Goal: Information Seeking & Learning: Learn about a topic

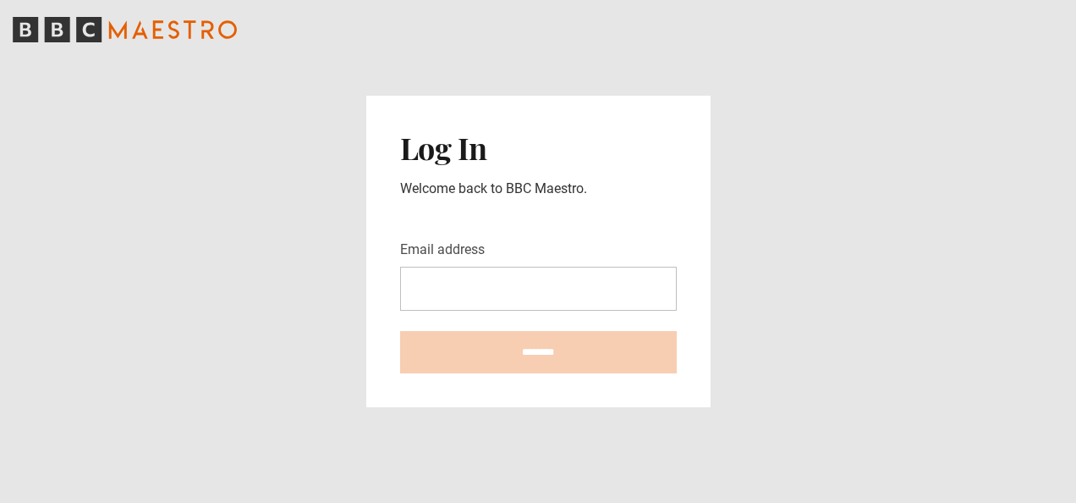
click at [420, 285] on input "Email address" at bounding box center [538, 288] width 277 height 44
type input "**********"
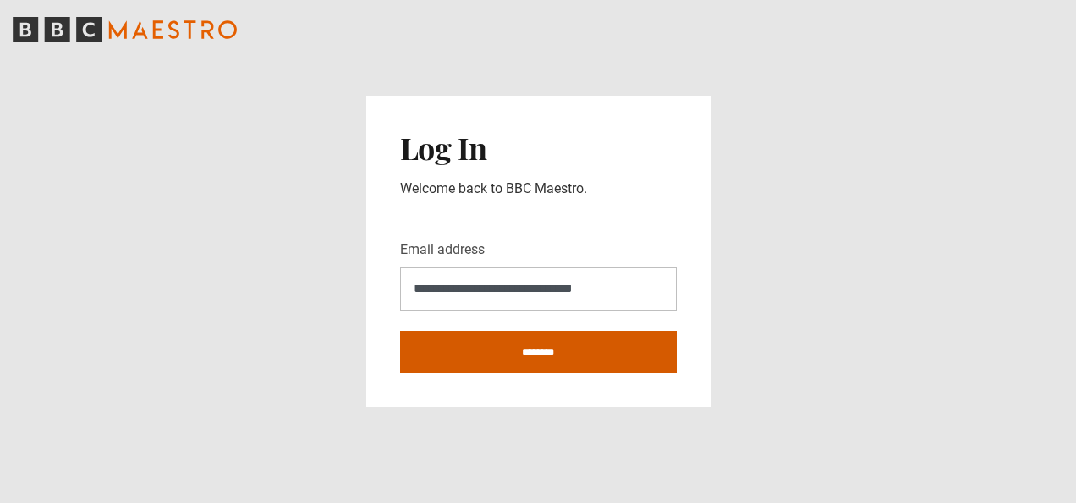
click at [532, 346] on input "********" at bounding box center [538, 352] width 277 height 42
type input "**********"
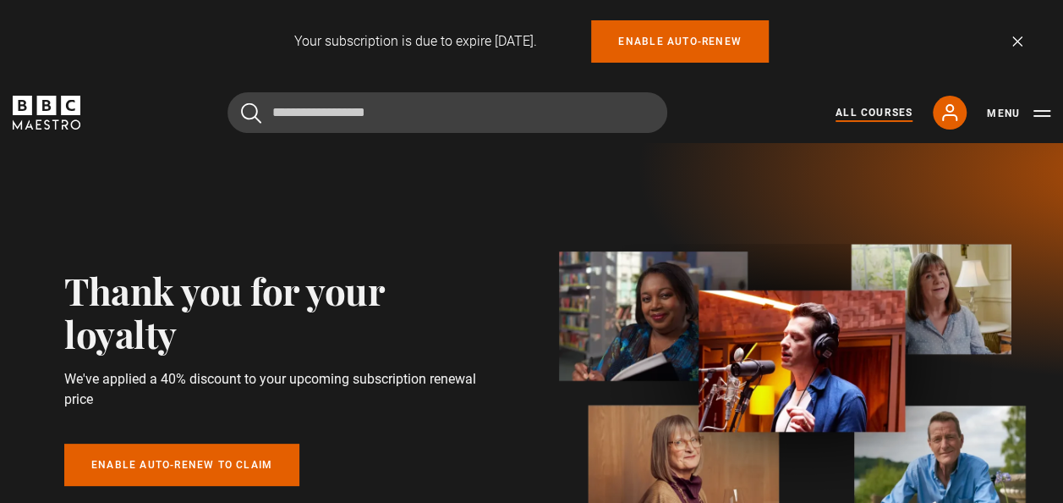
click at [875, 107] on link "All Courses" at bounding box center [874, 112] width 77 height 15
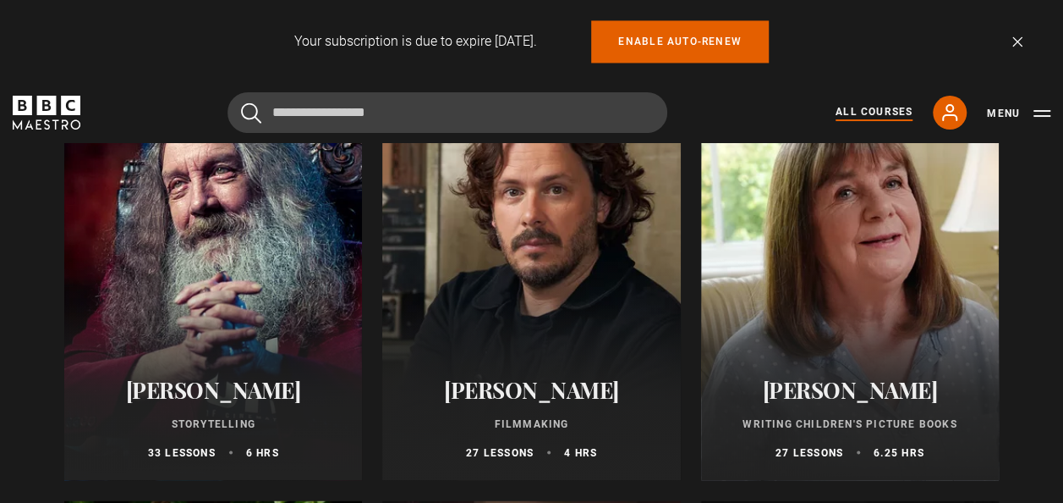
scroll to position [4531, 0]
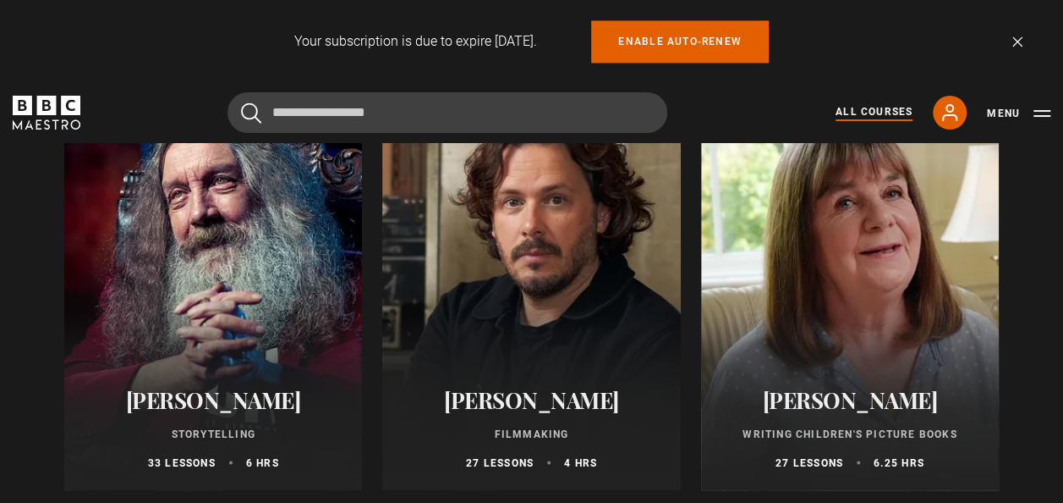
click at [876, 318] on div at bounding box center [850, 287] width 298 height 406
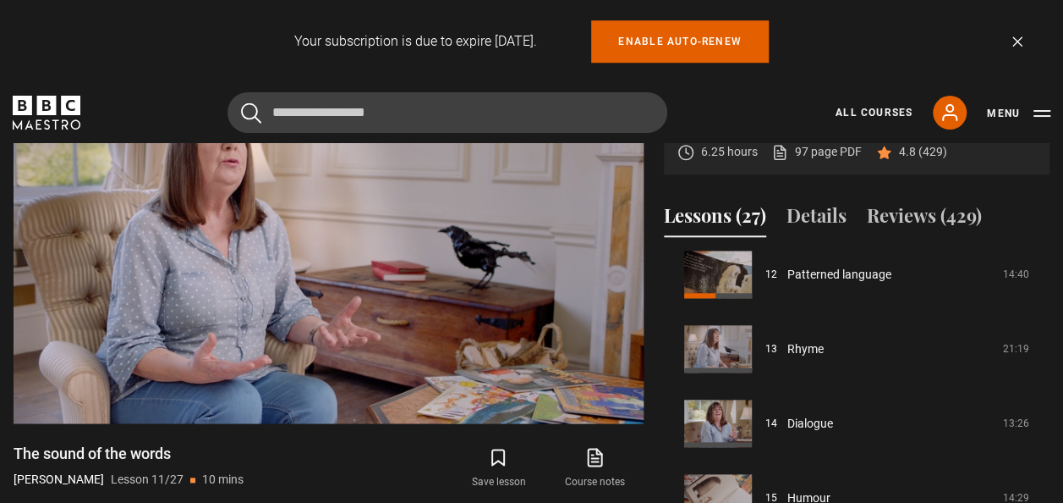
scroll to position [917, 0]
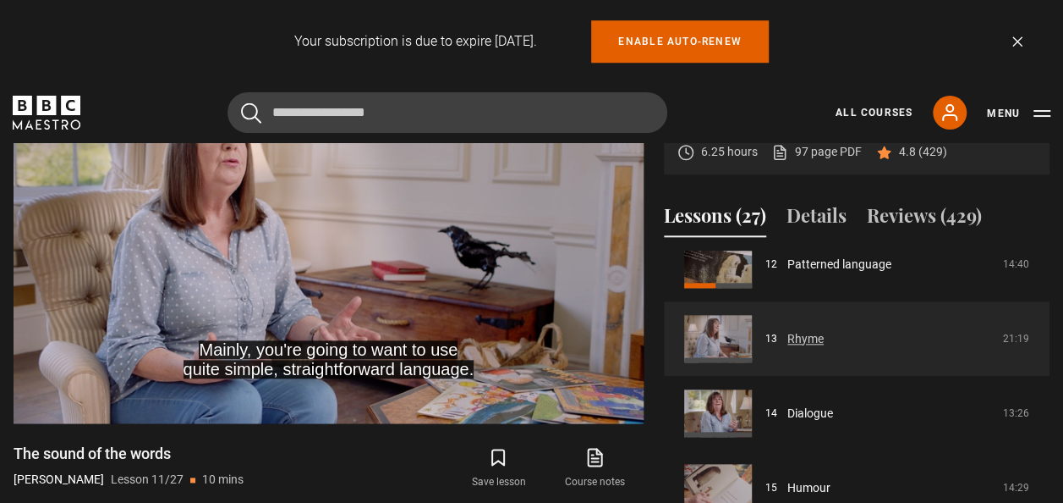
click at [824, 343] on link "Rhyme" at bounding box center [806, 339] width 36 height 18
click at [801, 341] on link "Rhyme" at bounding box center [806, 339] width 36 height 18
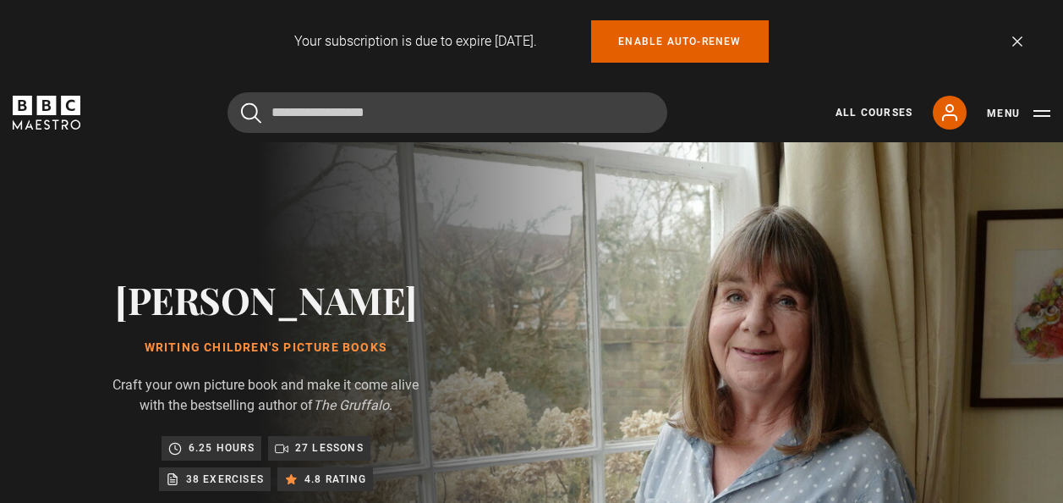
scroll to position [762, 0]
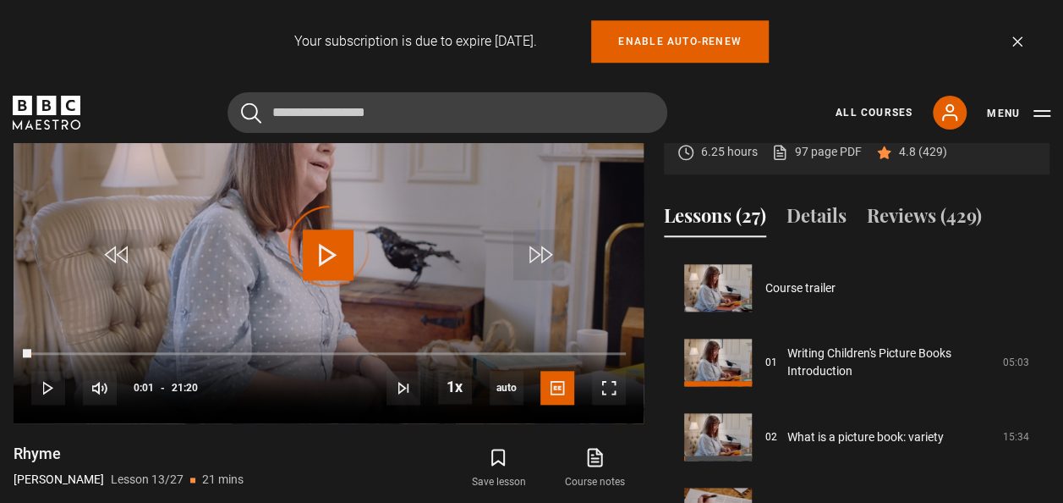
click at [54, 382] on span "Video Player" at bounding box center [48, 388] width 34 height 34
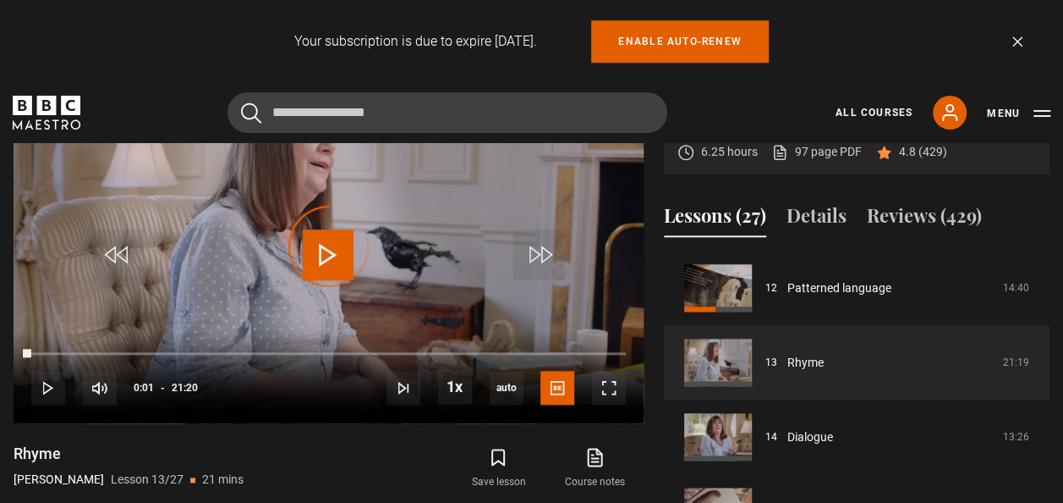
scroll to position [0, 0]
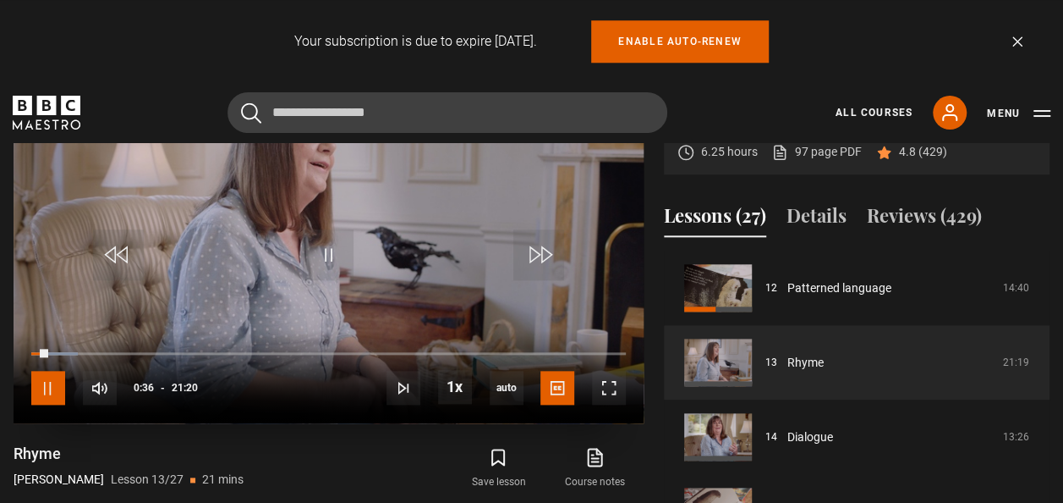
click at [47, 387] on span "Video Player" at bounding box center [48, 388] width 34 height 34
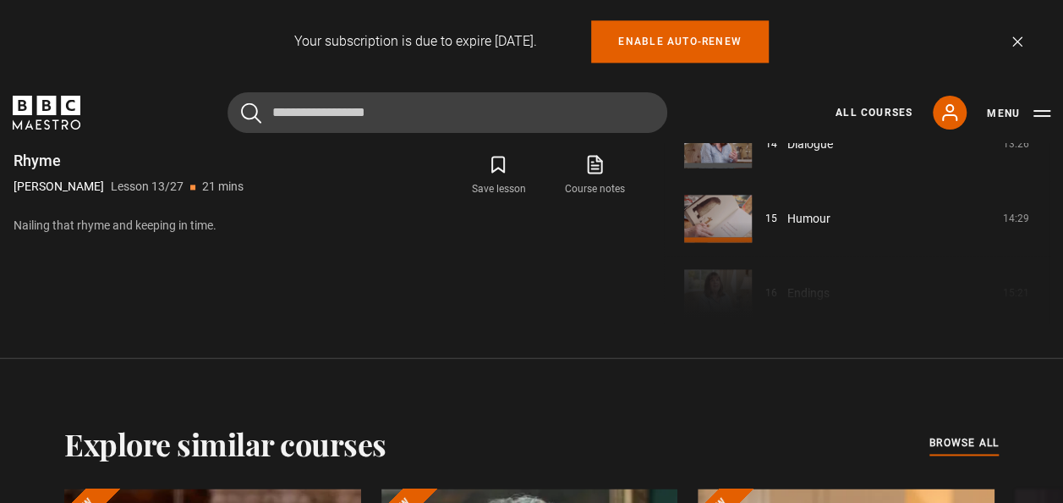
scroll to position [1063, 0]
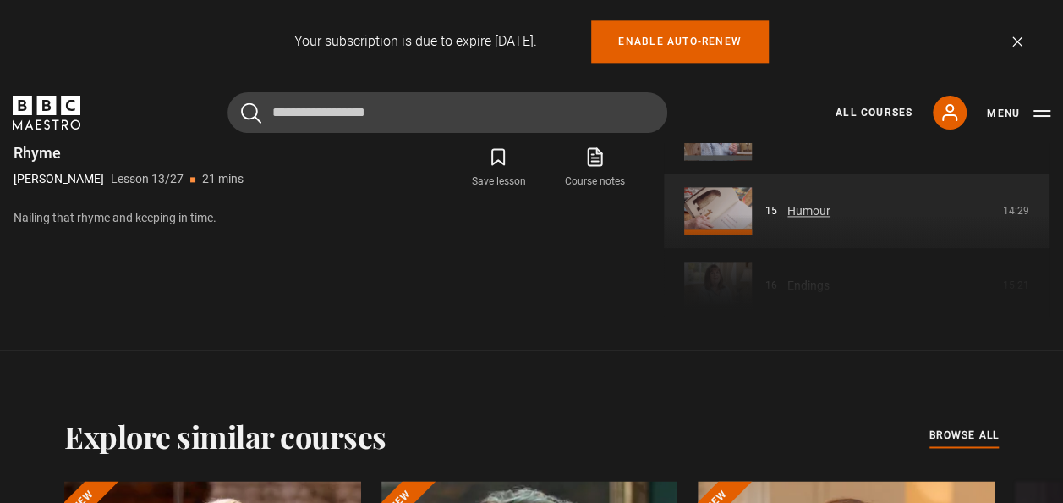
click at [788, 203] on link "Humour" at bounding box center [809, 211] width 43 height 18
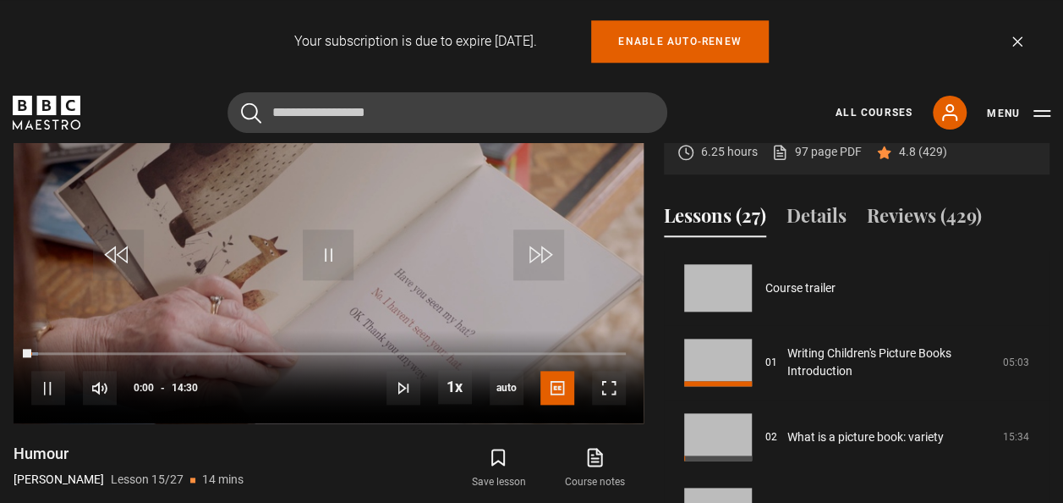
scroll to position [1042, 0]
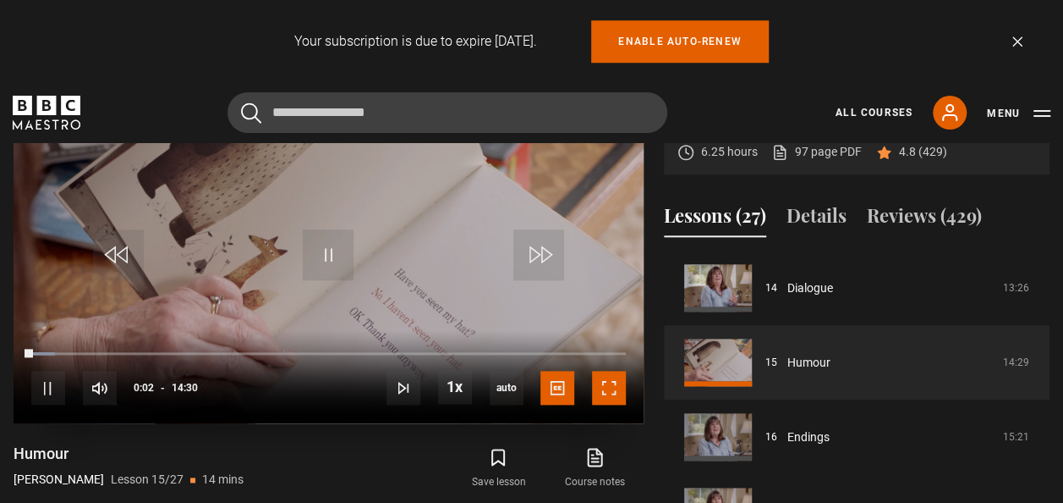
click at [607, 387] on span "Video Player" at bounding box center [609, 388] width 34 height 34
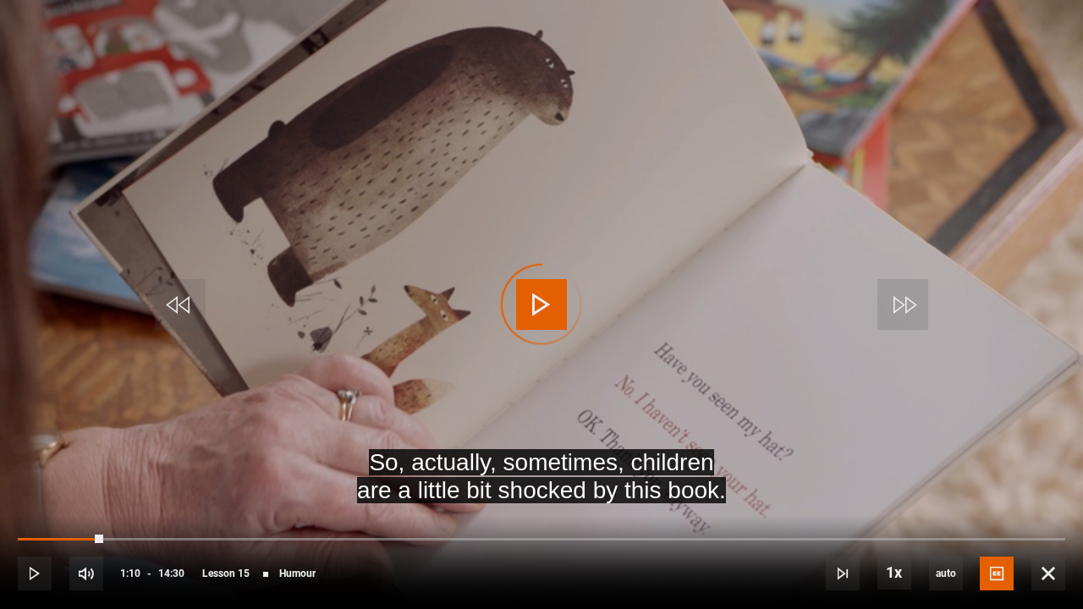
drag, startPoint x: 35, startPoint y: 533, endPoint x: 209, endPoint y: 524, distance: 174.5
click at [209, 502] on div "10s Skip Back 10 seconds Play 10s Skip Forward 10 seconds Loaded : 0.00% 00:16 …" at bounding box center [541, 562] width 1083 height 94
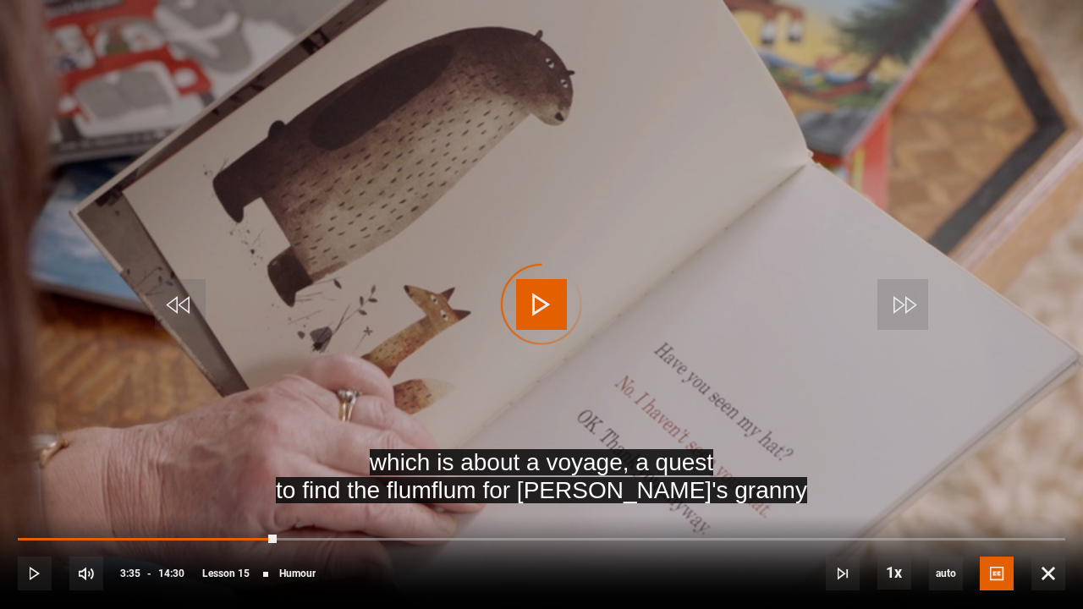
drag, startPoint x: 219, startPoint y: 536, endPoint x: 618, endPoint y: 527, distance: 399.4
click at [618, 502] on div "10s Skip Back 10 seconds Play 10s Skip Forward 10 seconds Loaded : 0.00% 02:49 …" at bounding box center [541, 562] width 1083 height 94
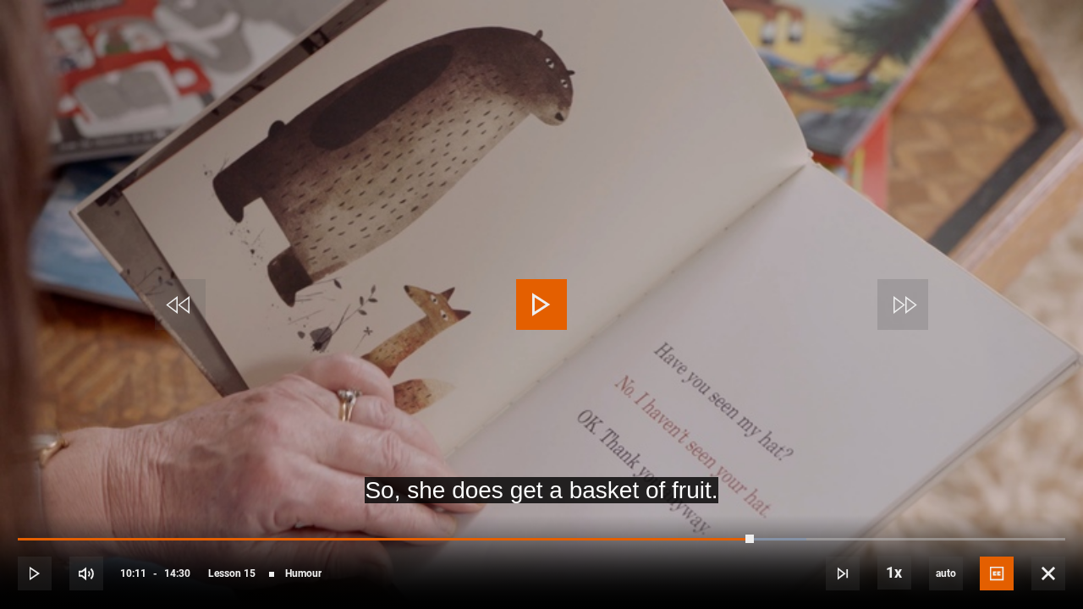
drag, startPoint x: 699, startPoint y: 539, endPoint x: 755, endPoint y: 529, distance: 56.8
click at [755, 502] on div "10s Skip Back 10 seconds Play 10s Skip Forward 10 seconds Loaded : 75.29% 09:39…" at bounding box center [541, 562] width 1083 height 94
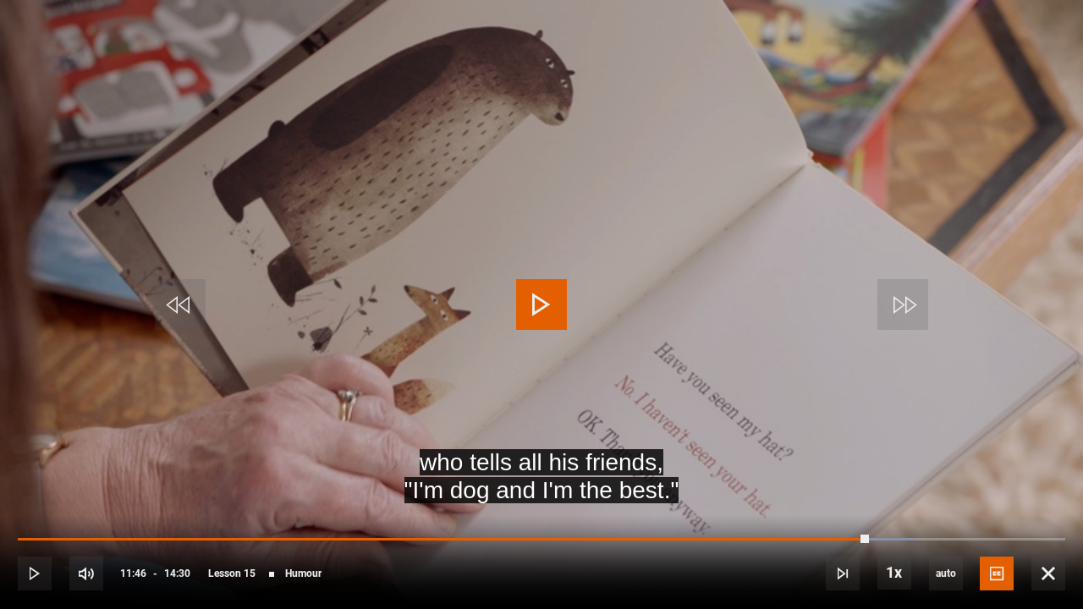
drag, startPoint x: 795, startPoint y: 536, endPoint x: 869, endPoint y: 529, distance: 74.0
click at [869, 502] on div "10s Skip Back 10 seconds Play 10s Skip Forward 10 seconds Loaded : 85.63% 11:12…" at bounding box center [541, 562] width 1083 height 94
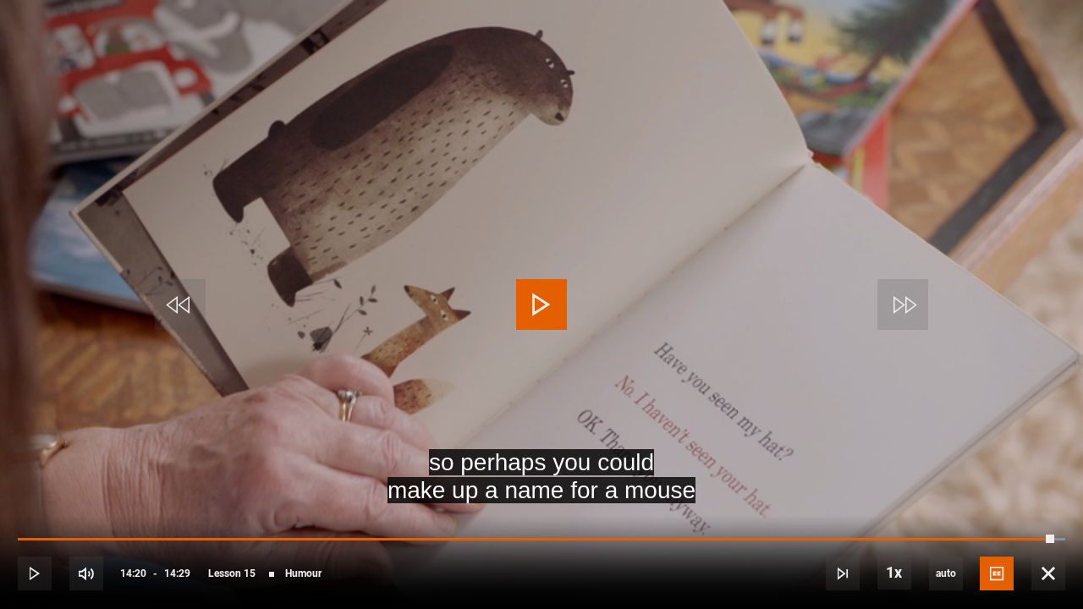
drag, startPoint x: 1021, startPoint y: 538, endPoint x: 1057, endPoint y: 532, distance: 36.0
click at [1057, 502] on div "10s Skip Back 10 seconds Play 10s Skip Forward 10 seconds Loaded : 100.00% 14:0…" at bounding box center [541, 562] width 1083 height 94
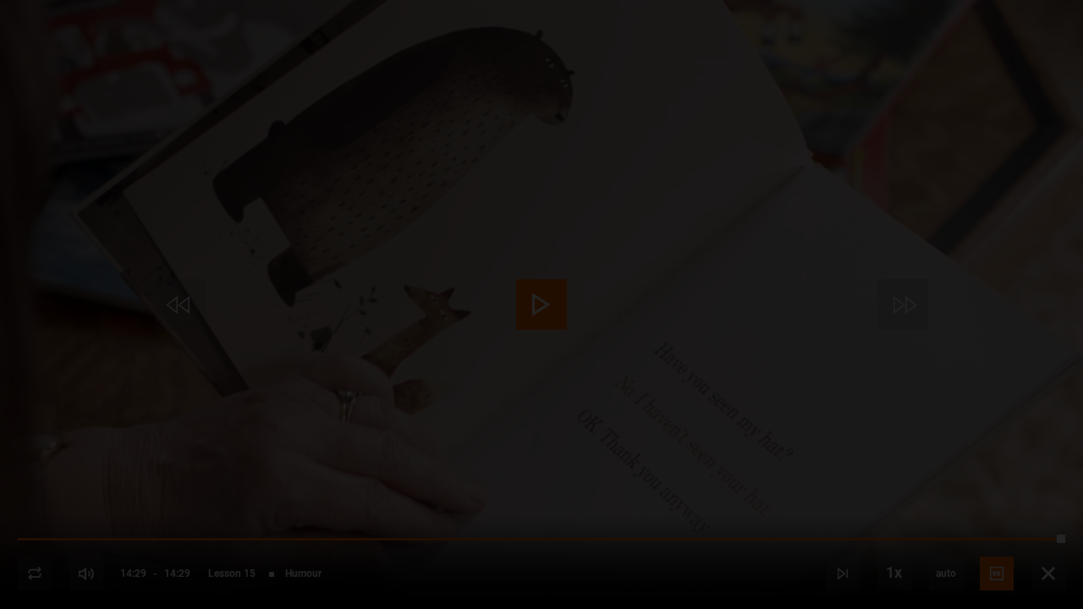
drag, startPoint x: 1060, startPoint y: 532, endPoint x: 1082, endPoint y: 523, distance: 23.9
click at [1063, 502] on video-js "Video Player is loading. Play Lesson Humour 10s Skip Back 10 seconds Play 10s S…" at bounding box center [541, 304] width 1083 height 609
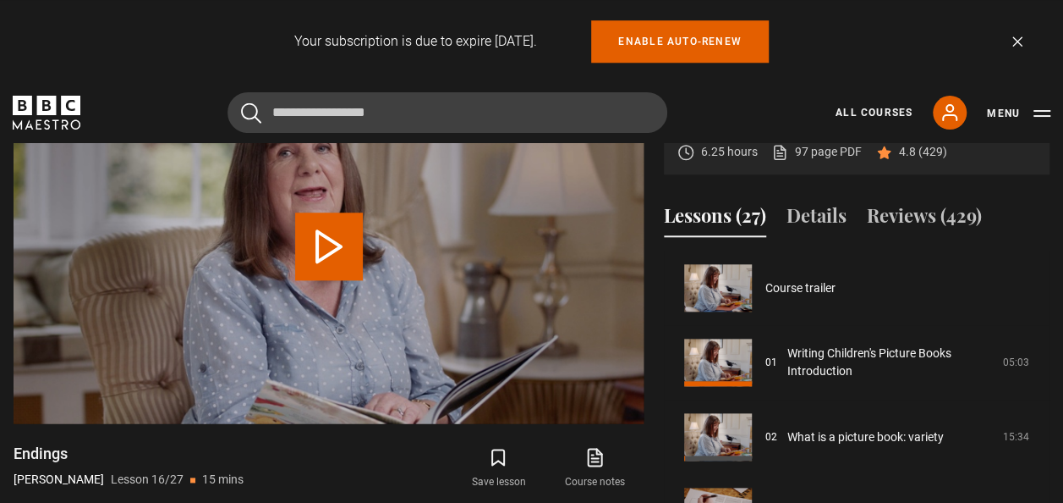
scroll to position [1117, 0]
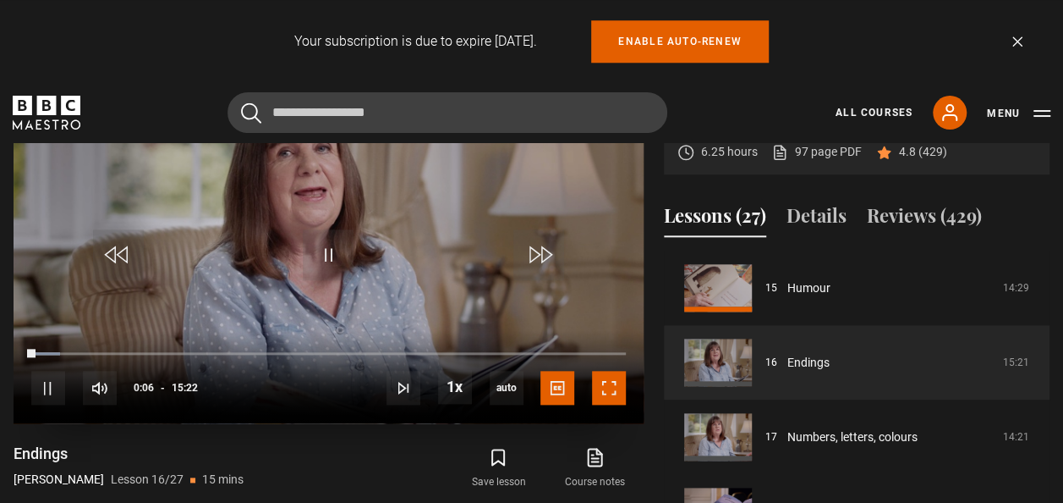
click at [602, 384] on span "Video Player" at bounding box center [609, 388] width 34 height 34
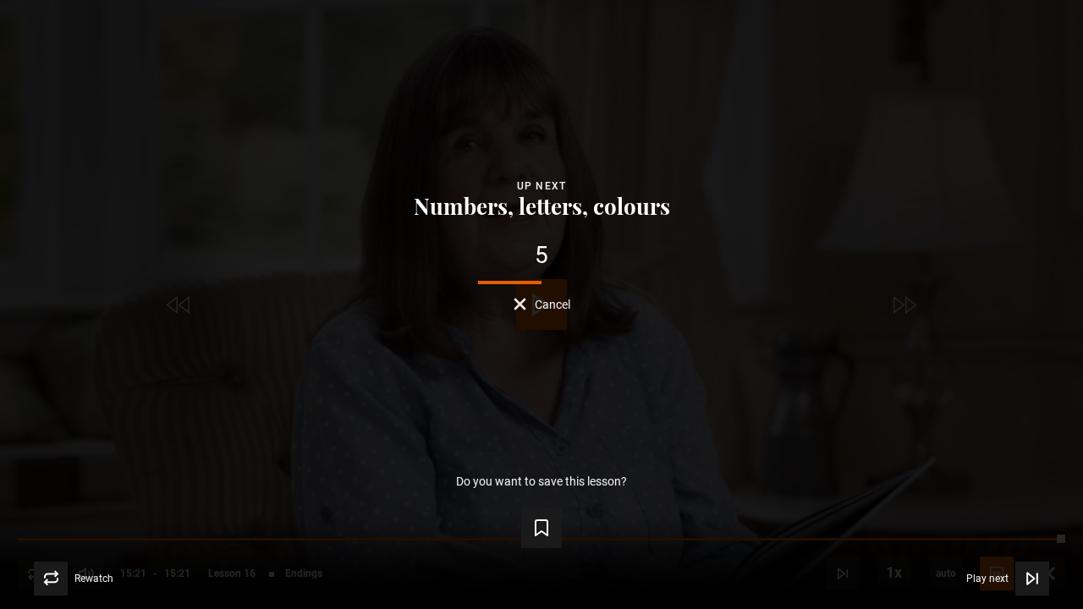
click at [663, 296] on div "5 Cancel" at bounding box center [541, 277] width 1029 height 67
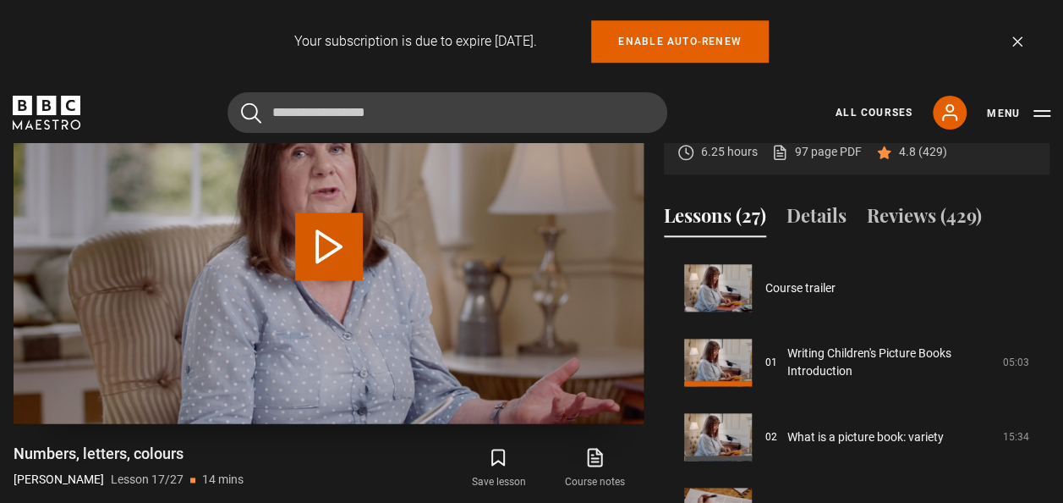
scroll to position [1191, 0]
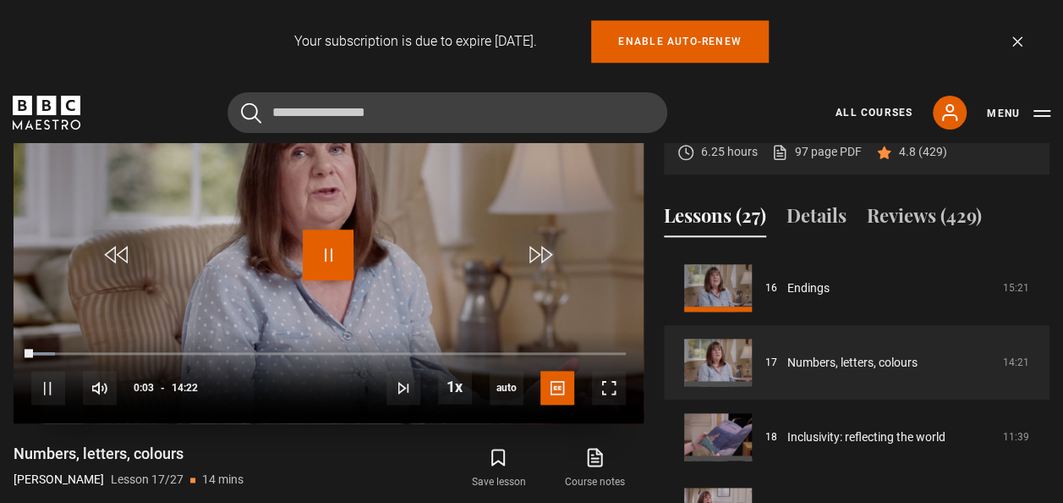
click at [330, 247] on span "Video Player" at bounding box center [328, 254] width 51 height 51
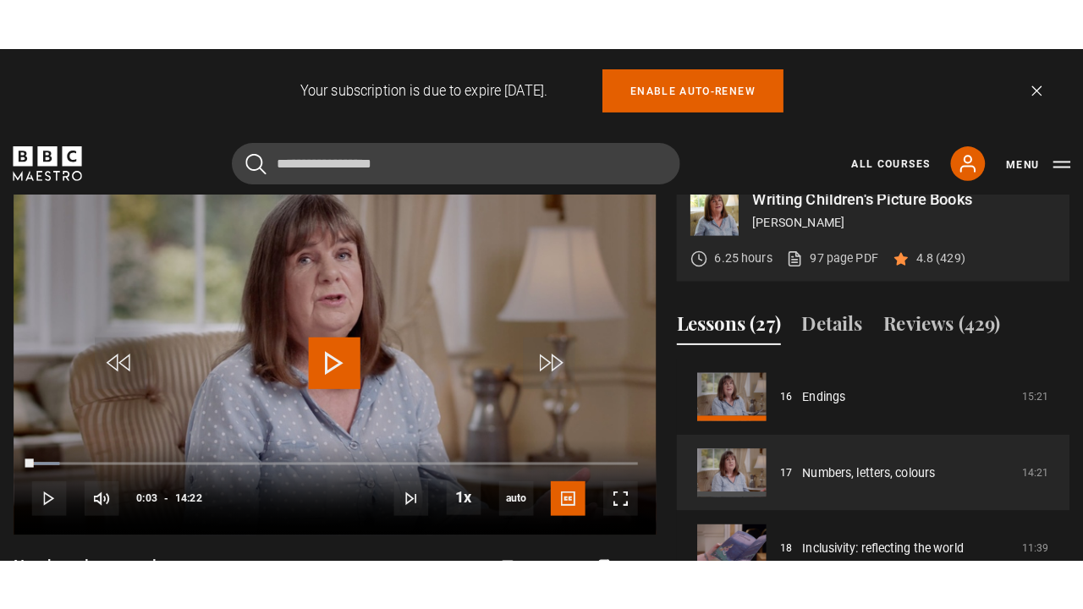
scroll to position [704, 0]
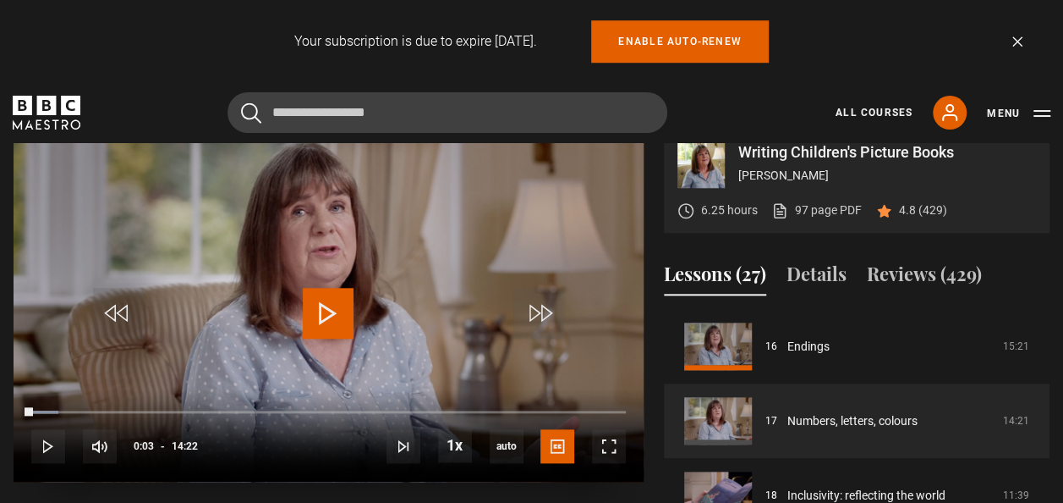
click at [324, 311] on span "Video Player" at bounding box center [328, 313] width 51 height 51
click at [611, 442] on span "Video Player" at bounding box center [609, 446] width 34 height 34
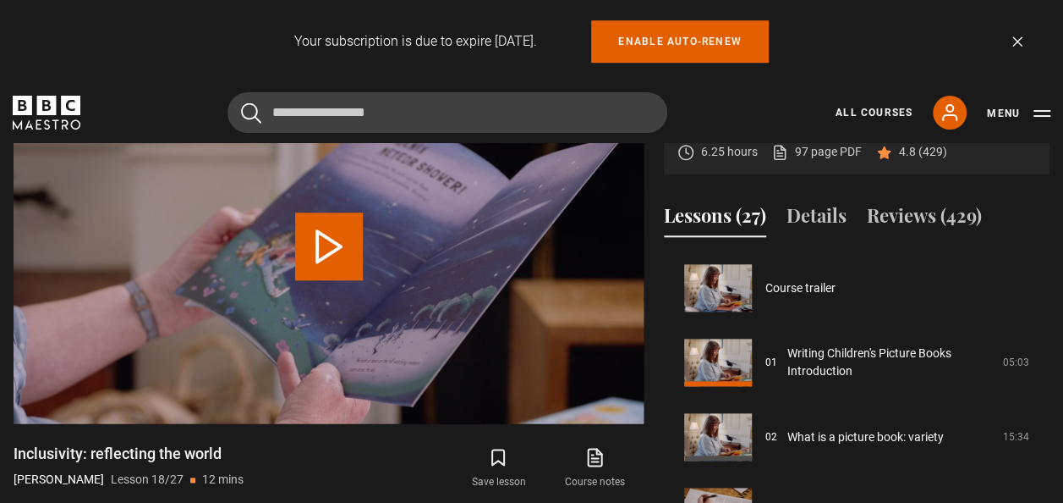
scroll to position [1266, 0]
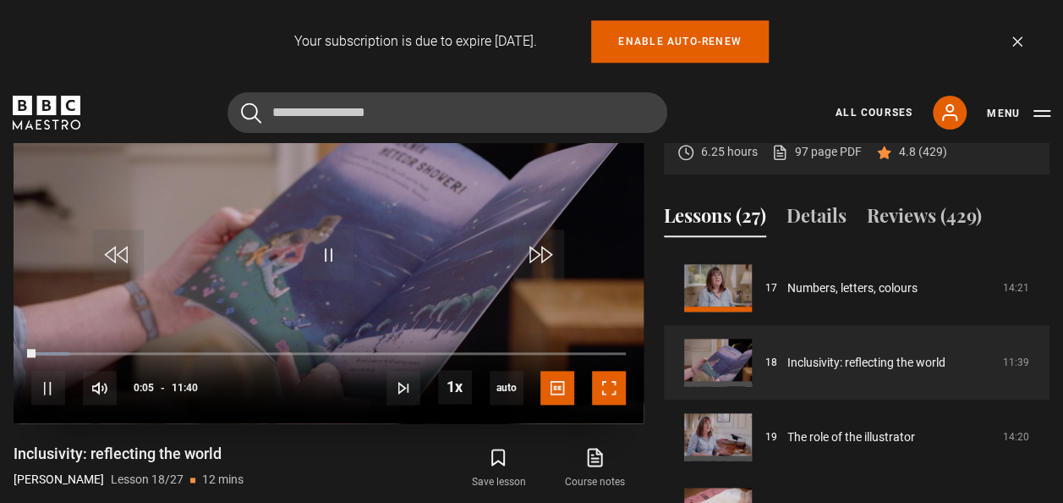
click at [606, 383] on span "Video Player" at bounding box center [609, 388] width 34 height 34
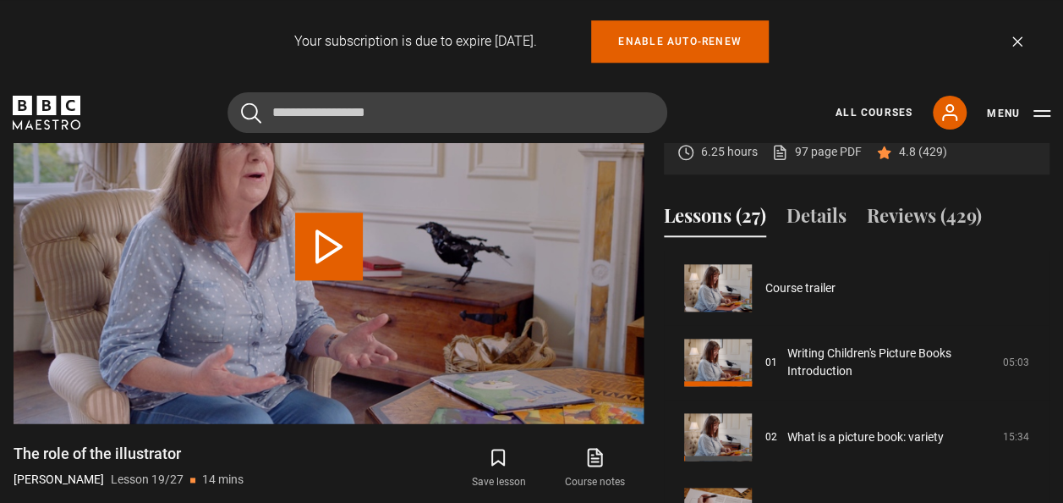
scroll to position [1340, 0]
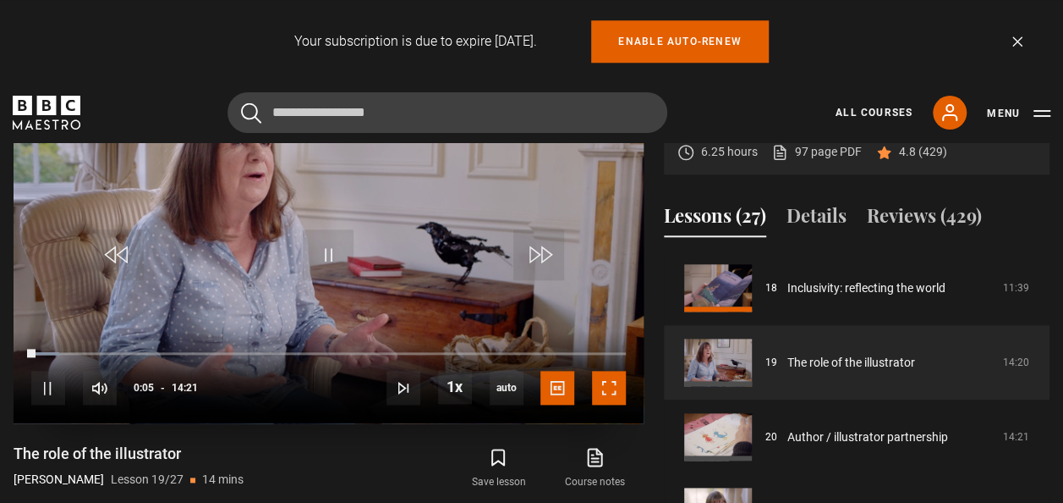
click at [607, 384] on span "Video Player" at bounding box center [609, 388] width 34 height 34
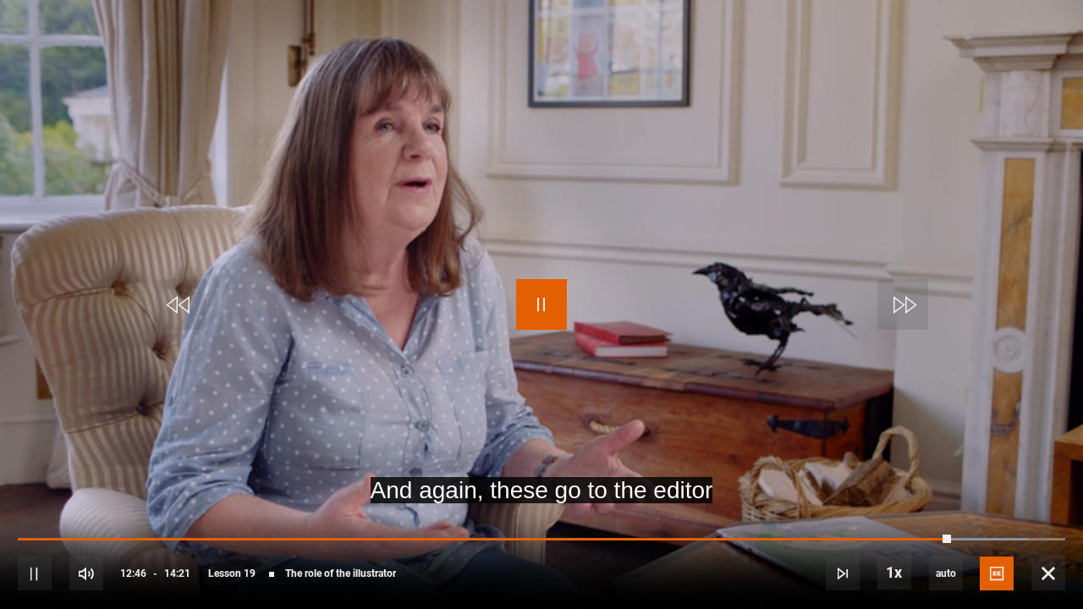
click at [543, 300] on span "Video Player" at bounding box center [541, 304] width 51 height 51
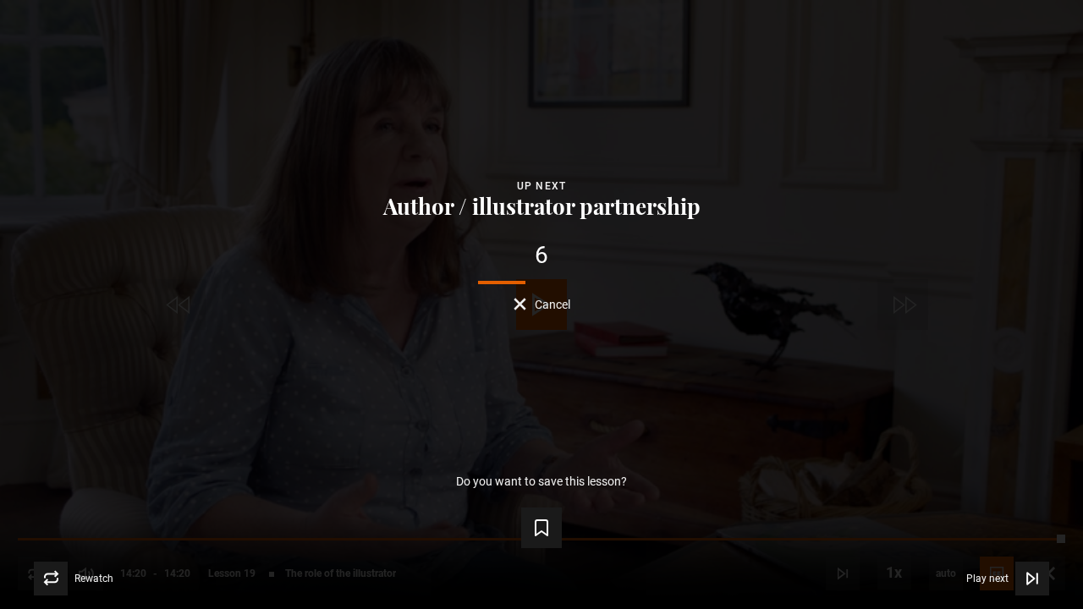
click at [553, 304] on span "Cancel" at bounding box center [553, 305] width 36 height 12
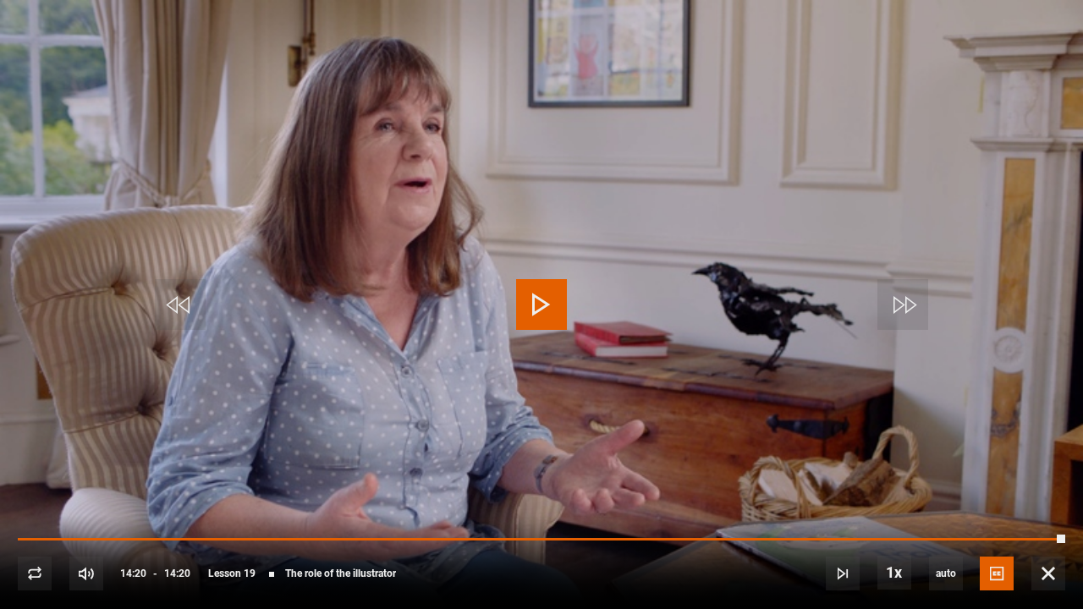
click at [540, 295] on span "Video Player" at bounding box center [541, 304] width 51 height 51
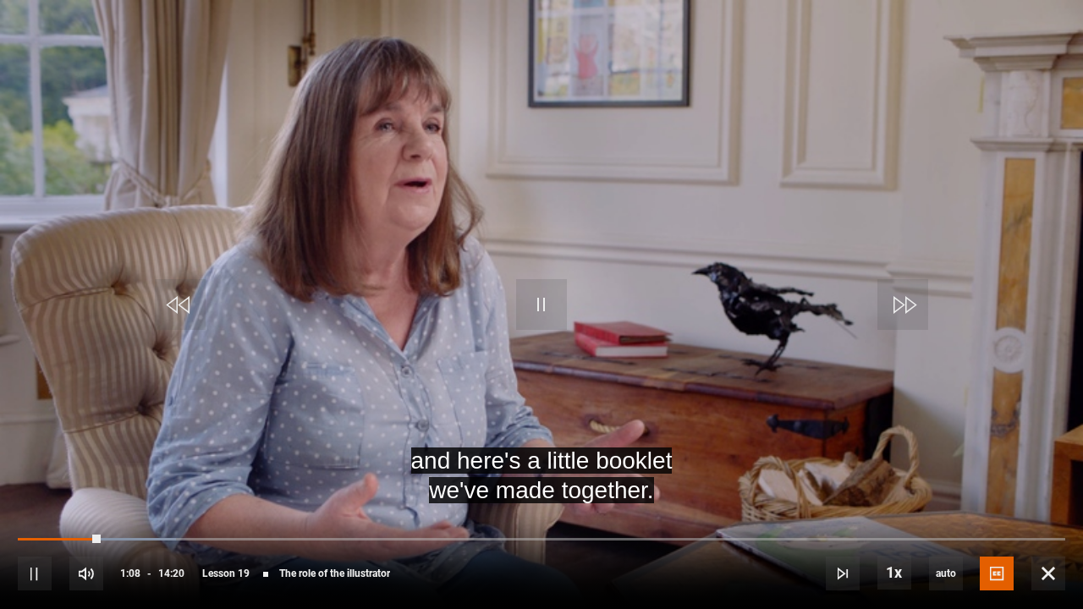
drag, startPoint x: 85, startPoint y: 528, endPoint x: 526, endPoint y: 542, distance: 441.8
click at [526, 502] on div "10s Skip Back 10 seconds Pause 10s Skip Forward 10 seconds Loaded : 15.11% 05:5…" at bounding box center [541, 562] width 1083 height 94
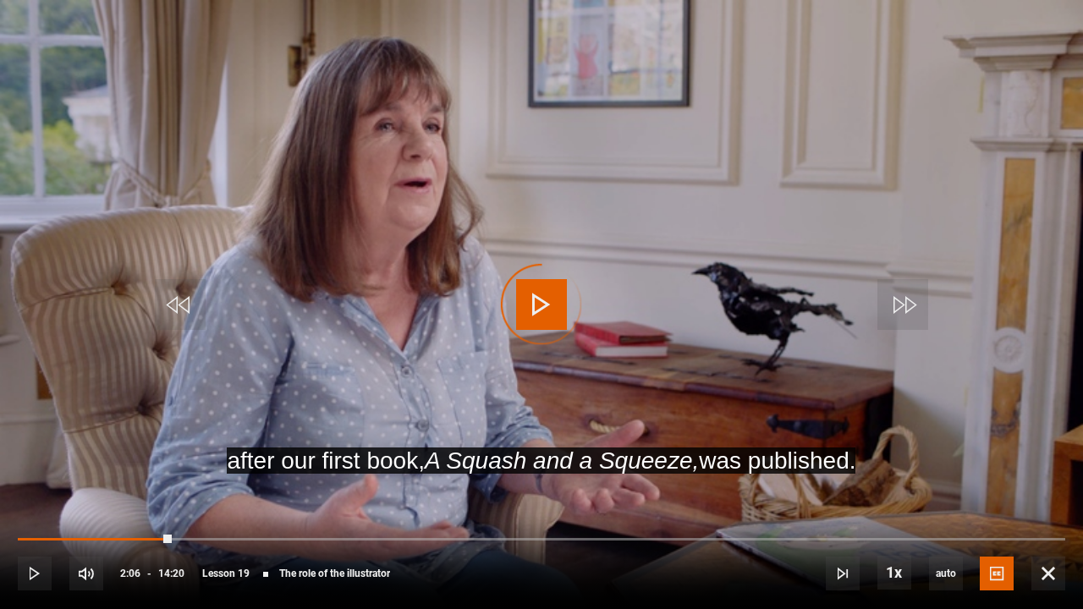
drag, startPoint x: 98, startPoint y: 535, endPoint x: 1019, endPoint y: 527, distance: 920.5
click at [1019, 502] on div "10s Skip Back 10 seconds Play 10s Skip Forward 10 seconds Loaded : 0.00% 08:50 …" at bounding box center [541, 562] width 1083 height 94
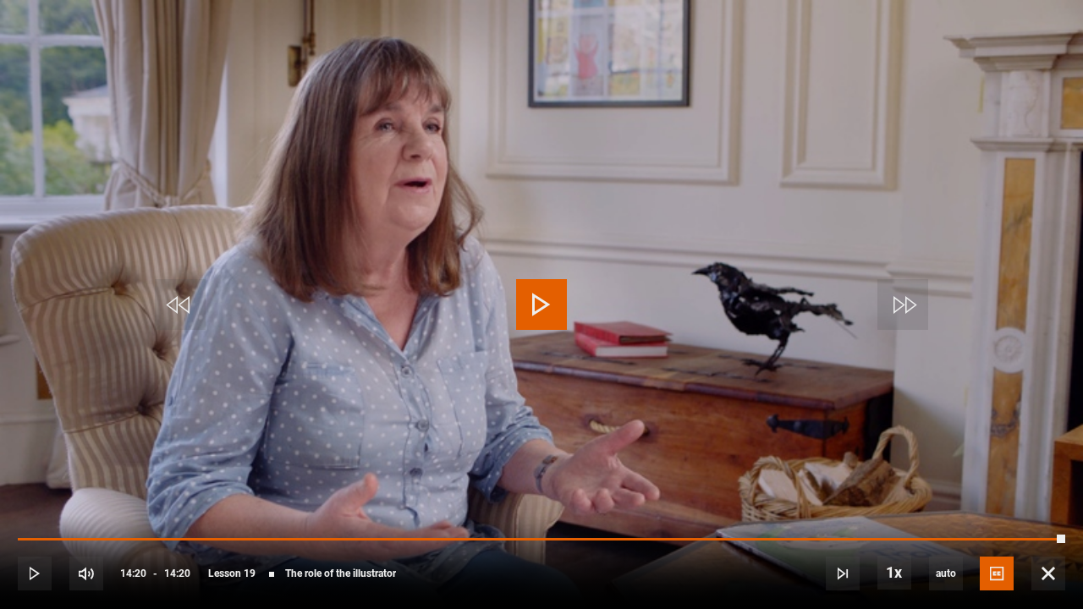
drag, startPoint x: 1019, startPoint y: 536, endPoint x: 1082, endPoint y: 534, distance: 63.5
click at [1063, 502] on div "10s Skip Back 10 seconds Play 10s Skip Forward 10 seconds Loaded : 100.00% 13:4…" at bounding box center [541, 562] width 1083 height 94
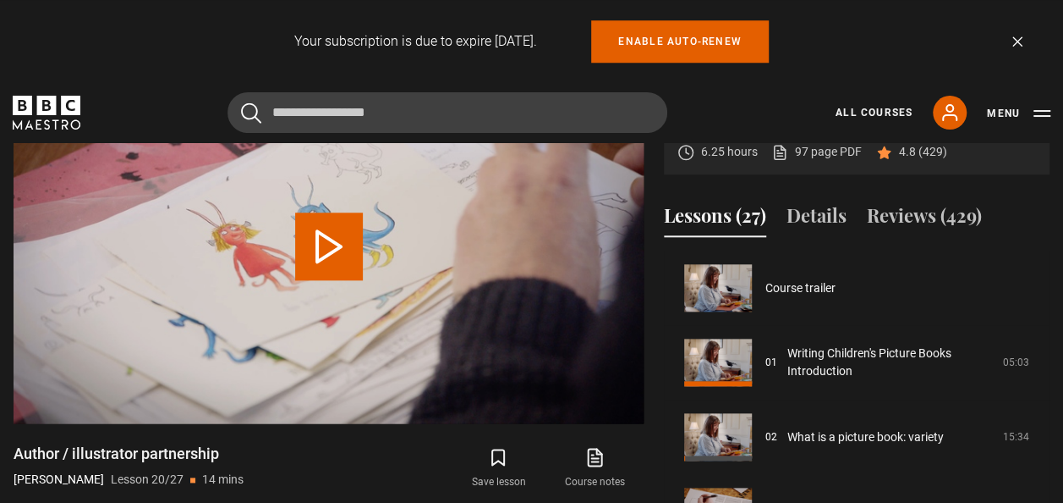
scroll to position [1414, 0]
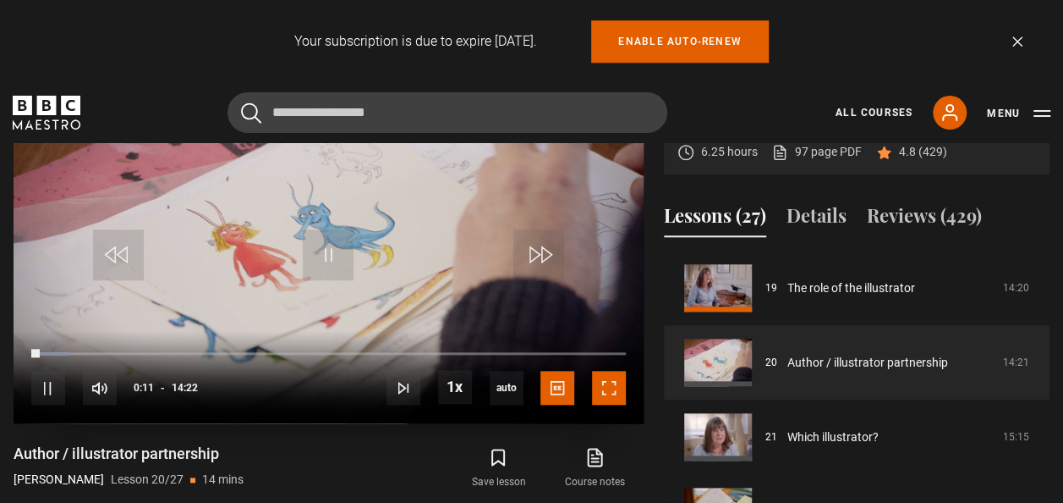
click at [611, 381] on span "Video Player" at bounding box center [609, 388] width 34 height 34
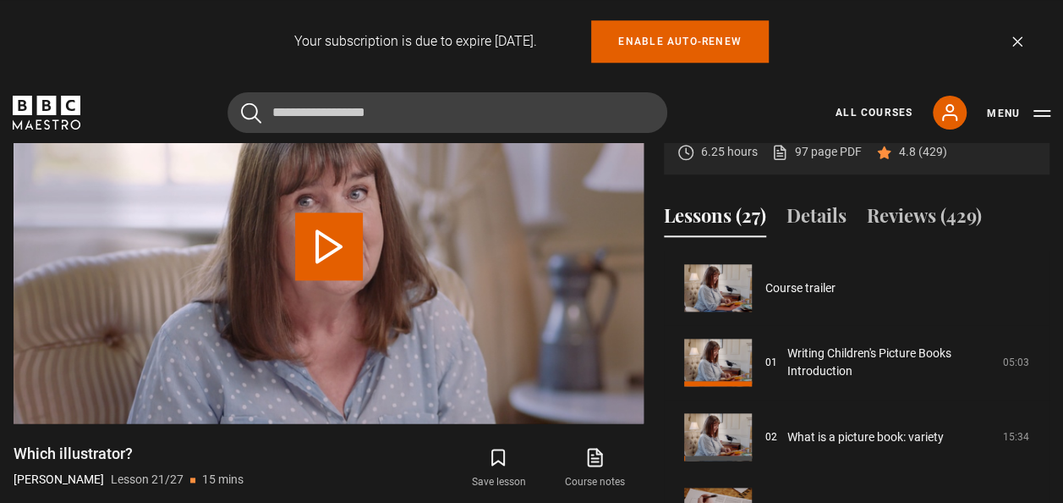
scroll to position [1489, 0]
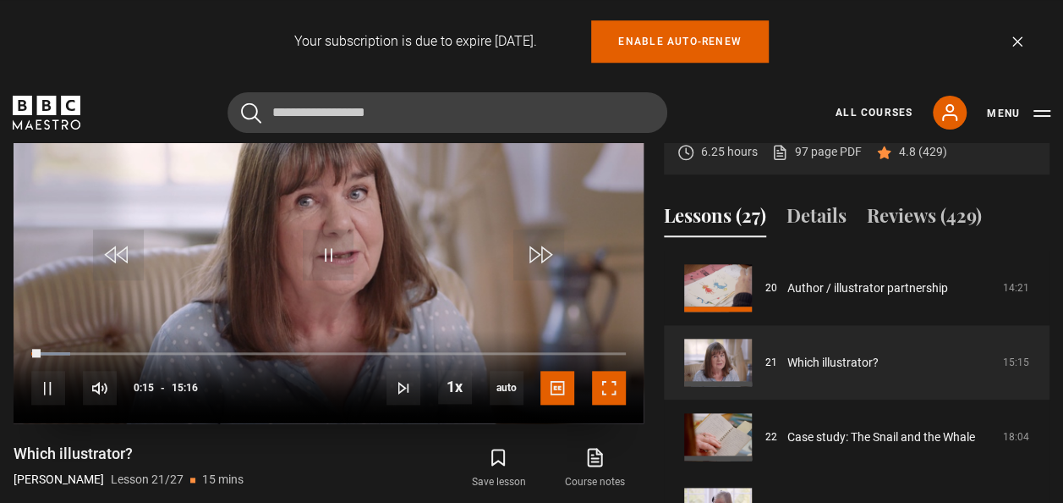
click at [607, 382] on span "Video Player" at bounding box center [609, 388] width 34 height 34
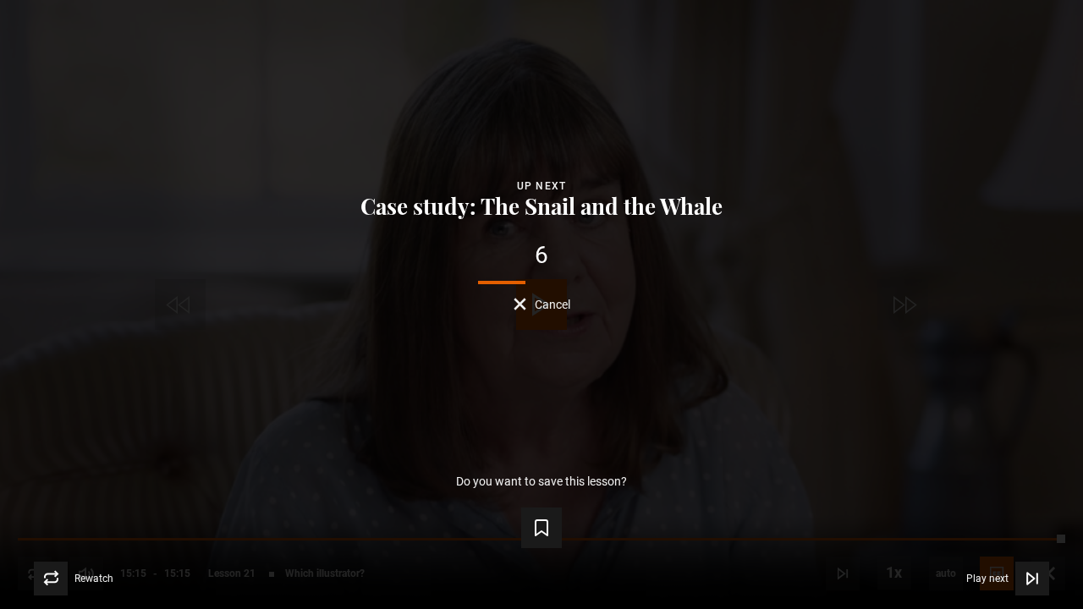
click at [547, 301] on span "Cancel" at bounding box center [553, 305] width 36 height 12
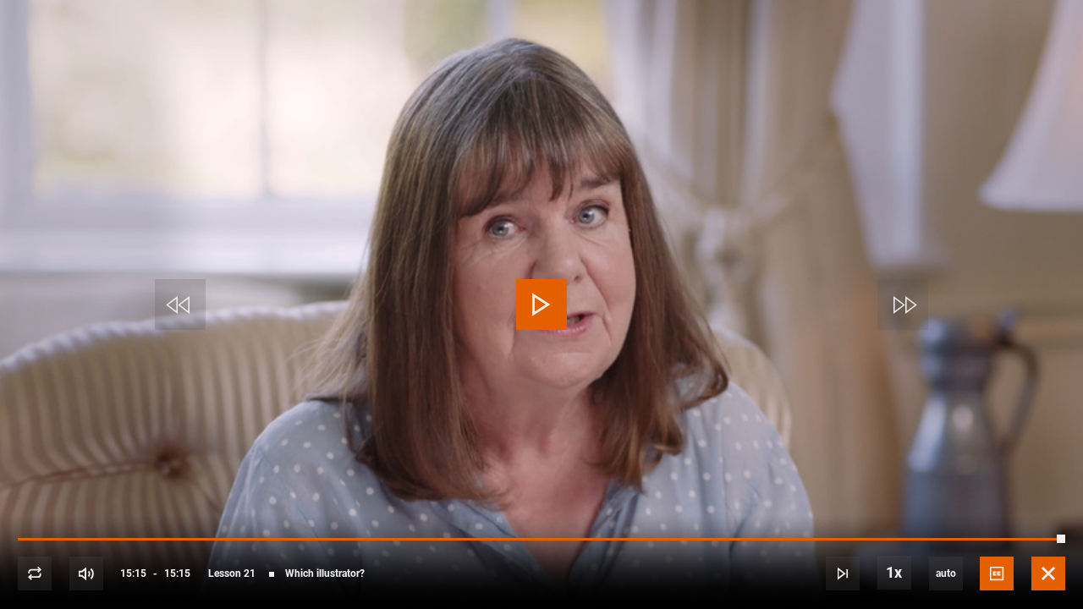
click at [1050, 502] on span "Video Player" at bounding box center [1048, 574] width 34 height 34
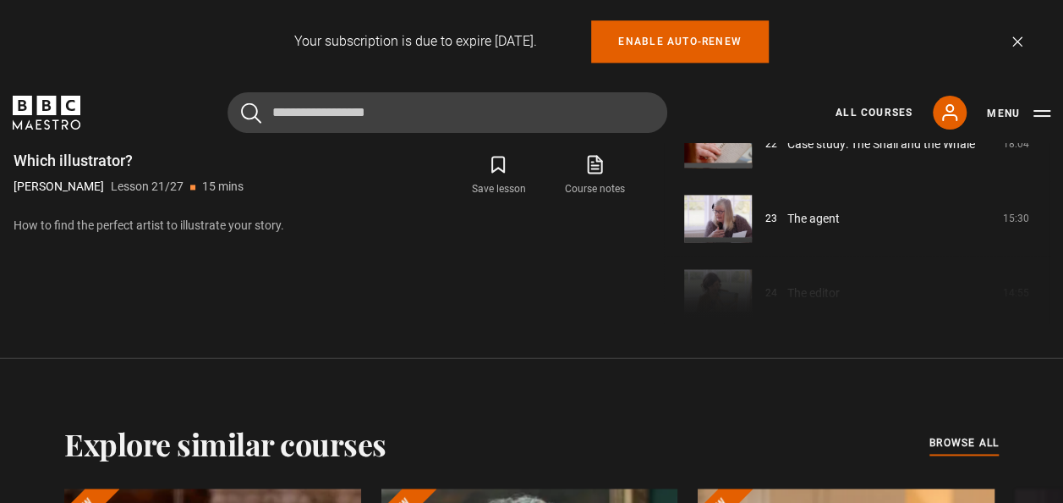
scroll to position [1047, 0]
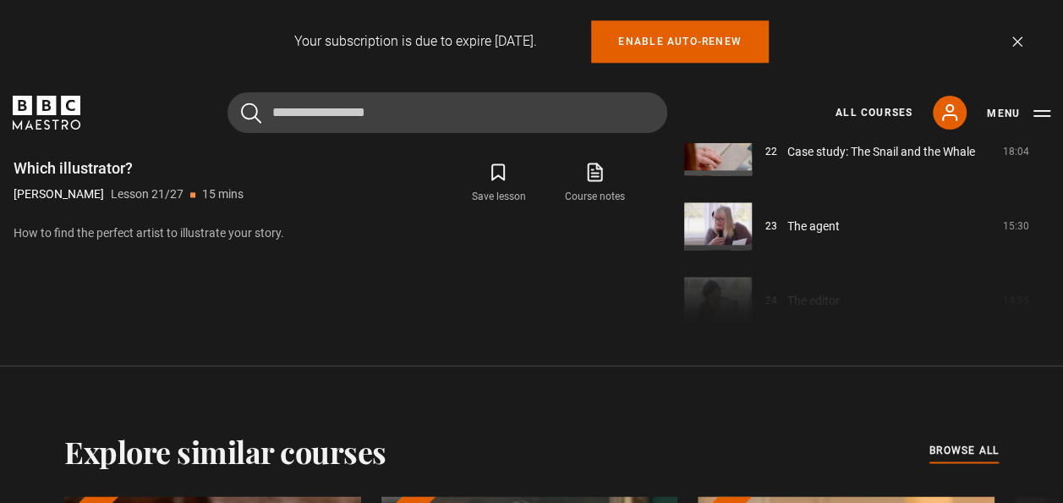
drag, startPoint x: 1046, startPoint y: 245, endPoint x: 1050, endPoint y: 283, distance: 37.5
click at [1050, 283] on div "Writing Children's Picture Books Julia Donaldson 6.25 hours 97 page PDF (opens …" at bounding box center [531, 56] width 1063 height 547
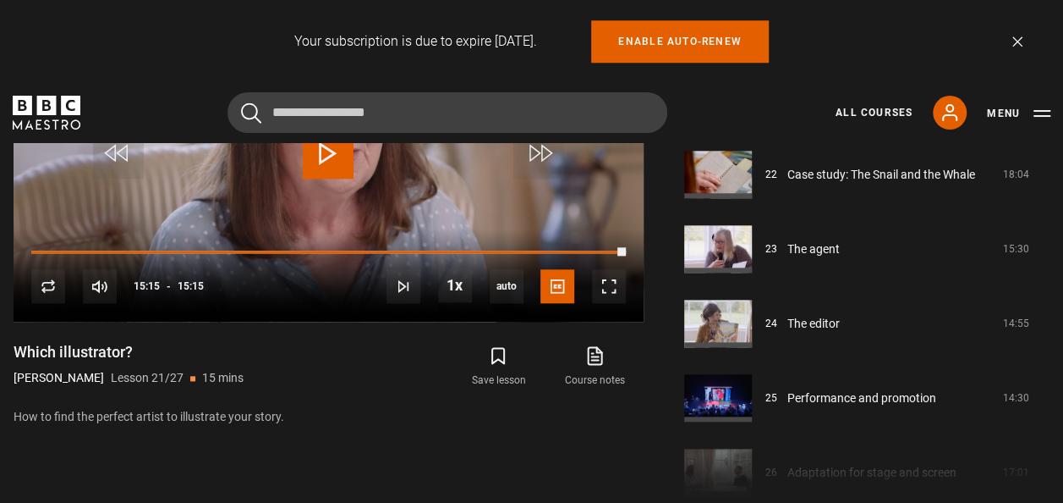
scroll to position [1719, 0]
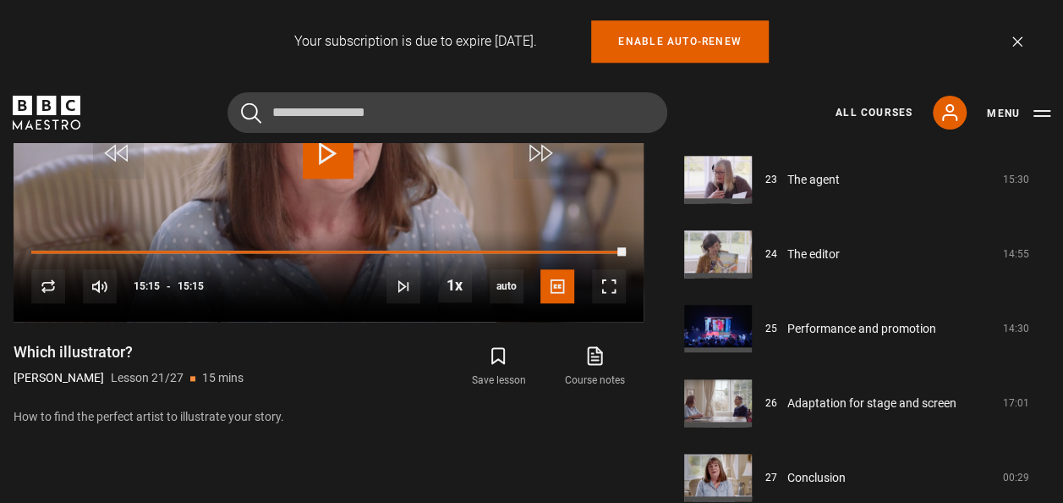
click at [501, 422] on p "How to find the perfect artist to illustrate your story." at bounding box center [329, 417] width 630 height 18
click at [596, 350] on icon at bounding box center [595, 355] width 21 height 20
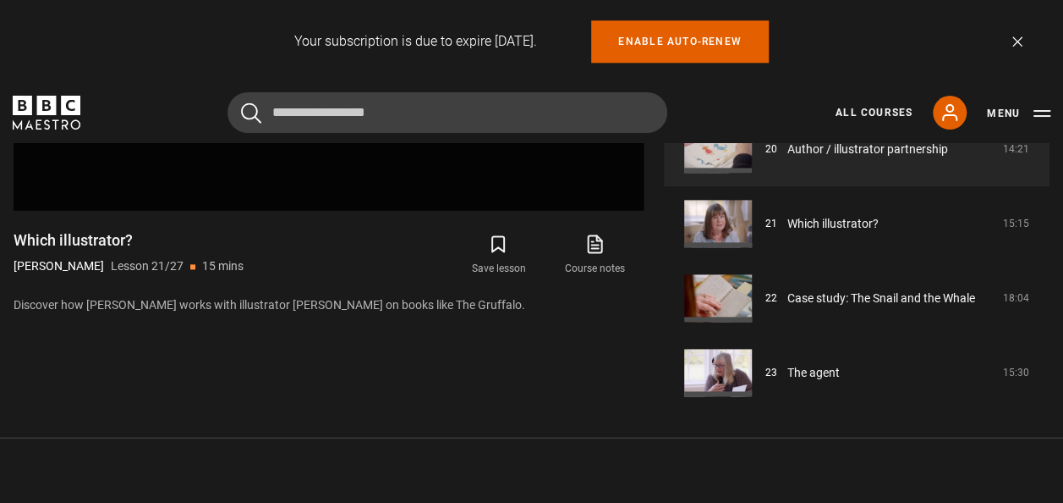
scroll to position [942, 0]
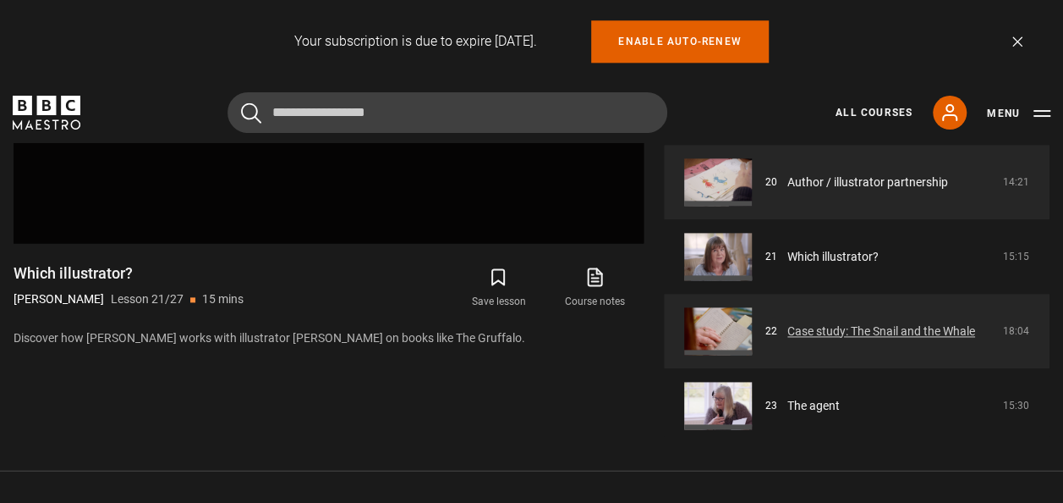
click at [788, 323] on link "Case study: The Snail and the Whale" at bounding box center [882, 331] width 188 height 18
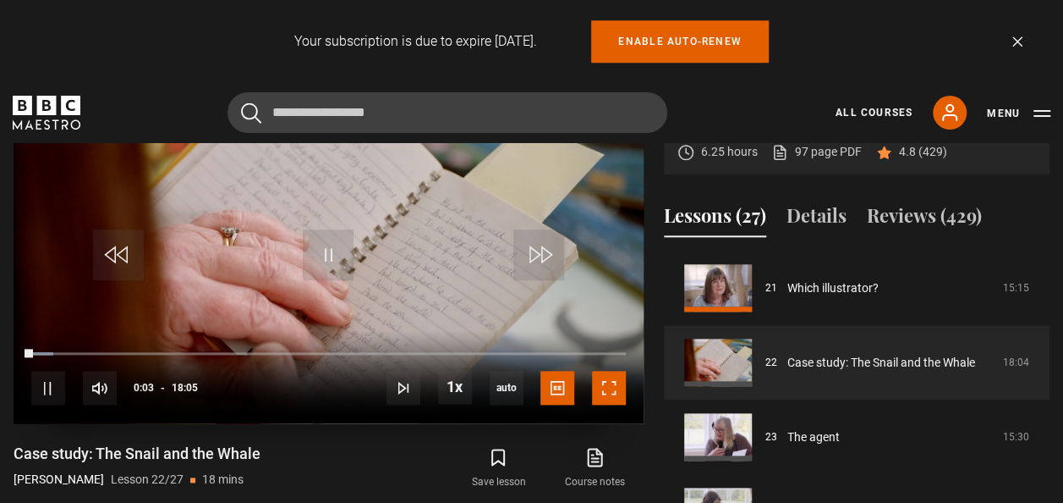
click at [609, 382] on span "Video Player" at bounding box center [609, 388] width 34 height 34
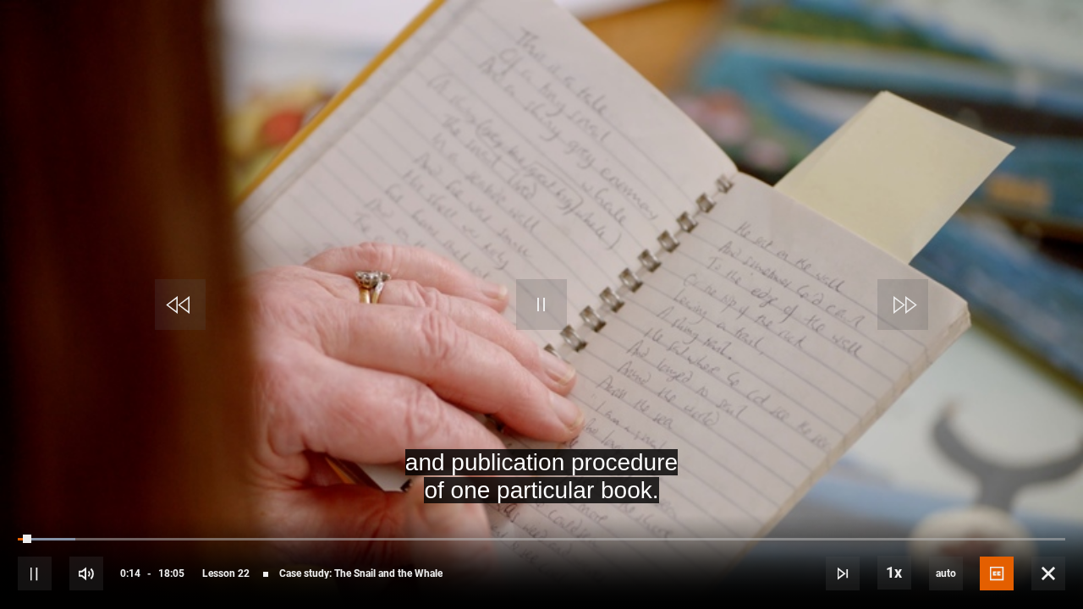
click at [658, 467] on video "Video Player" at bounding box center [541, 304] width 1083 height 609
click at [799, 472] on video "Video Player" at bounding box center [541, 304] width 1083 height 609
click at [1063, 270] on video "Video Player" at bounding box center [541, 304] width 1083 height 609
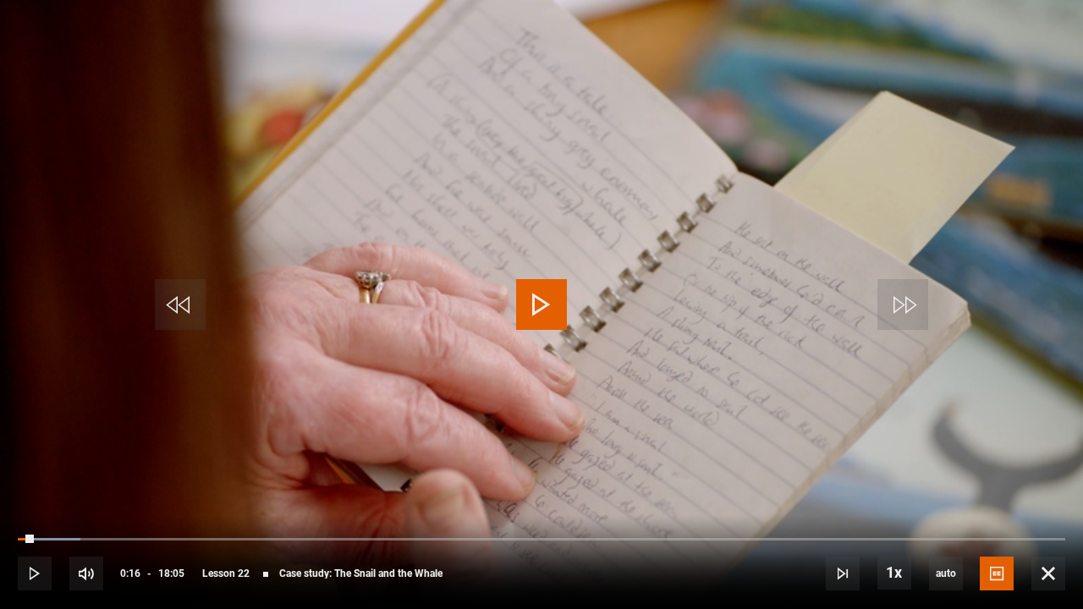
click at [544, 298] on span "Video Player" at bounding box center [541, 304] width 51 height 51
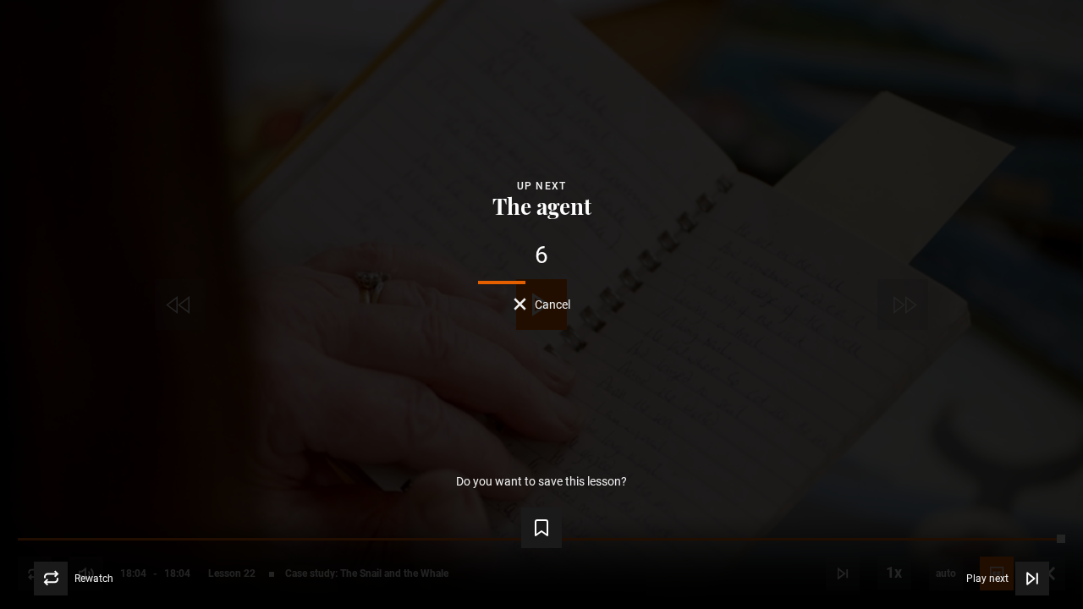
click at [552, 300] on span "Cancel" at bounding box center [553, 305] width 36 height 12
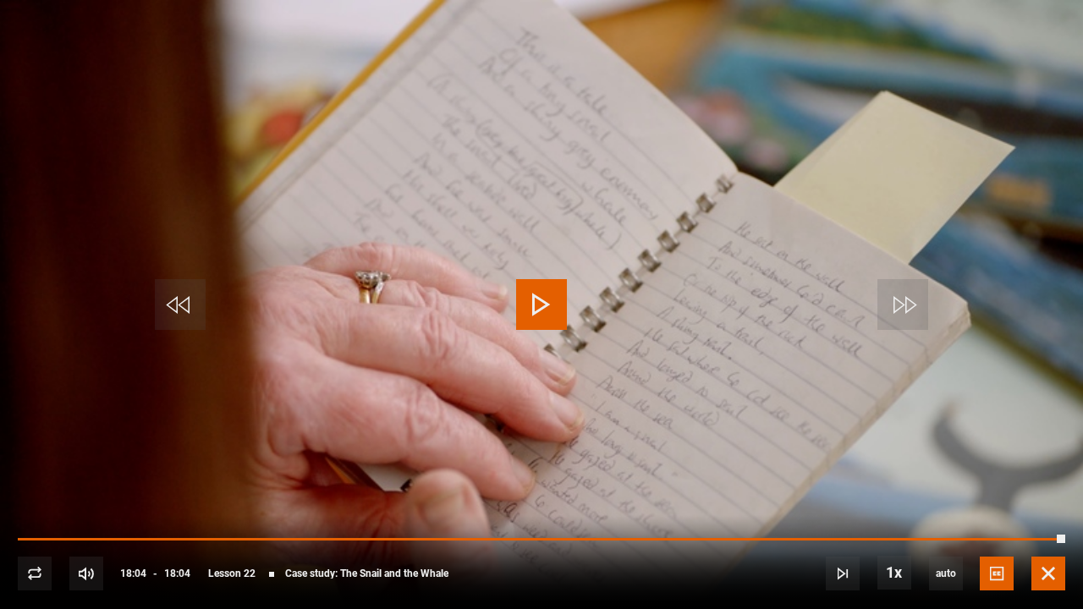
click at [1052, 502] on span "Video Player" at bounding box center [1048, 574] width 34 height 34
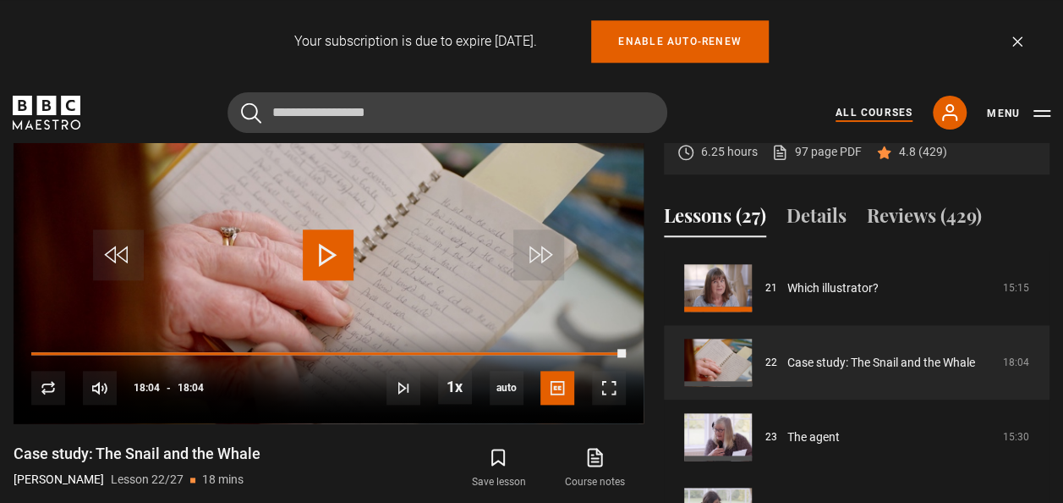
click at [880, 107] on link "All Courses" at bounding box center [874, 112] width 77 height 15
